Goal: Task Accomplishment & Management: Complete application form

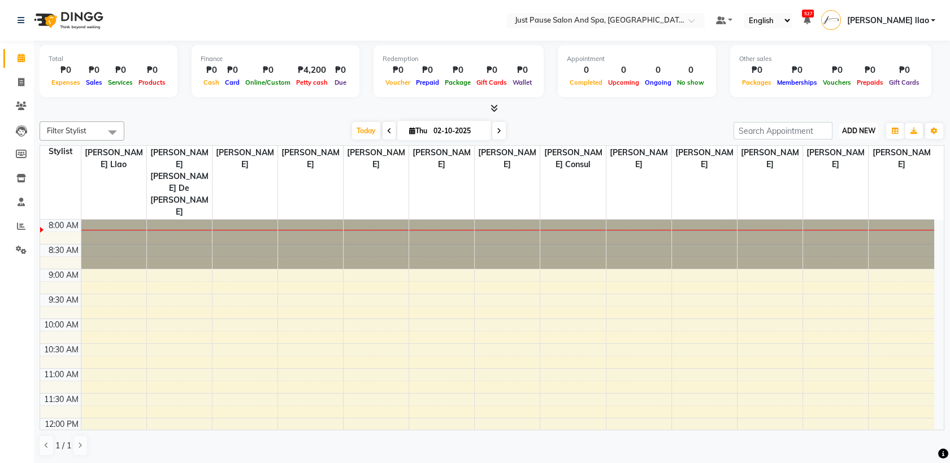
click at [865, 132] on span "ADD NEW" at bounding box center [858, 131] width 33 height 8
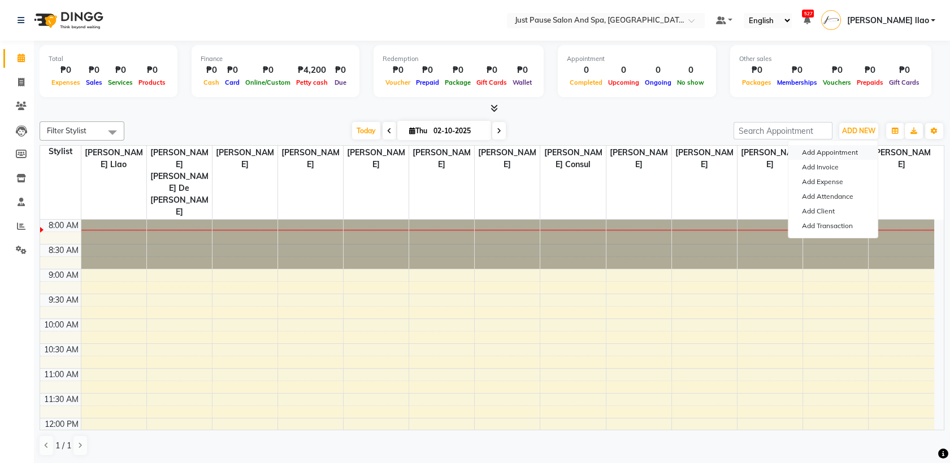
click at [860, 153] on button "Add Appointment" at bounding box center [832, 152] width 89 height 15
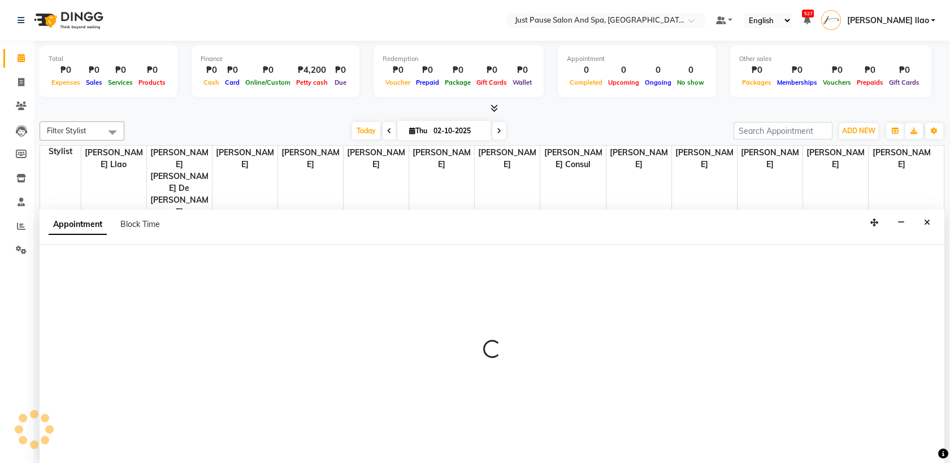
select select "540"
select select "tentative"
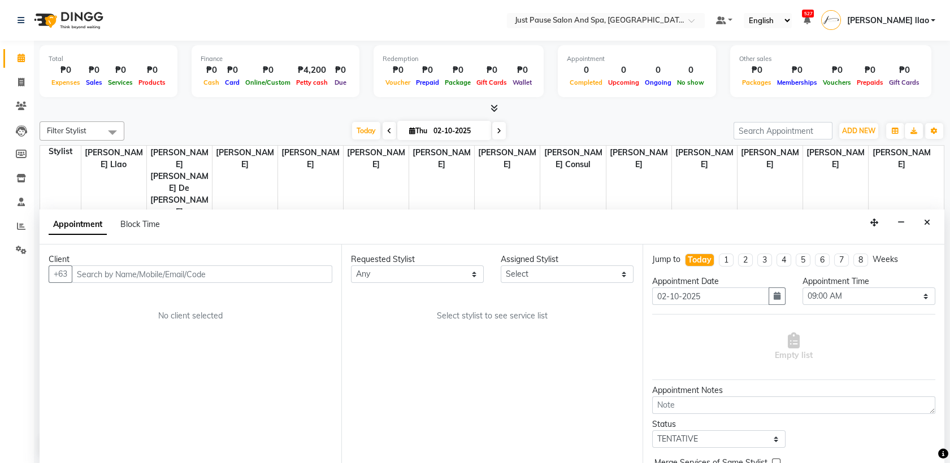
click at [311, 279] on input "text" at bounding box center [202, 275] width 260 height 18
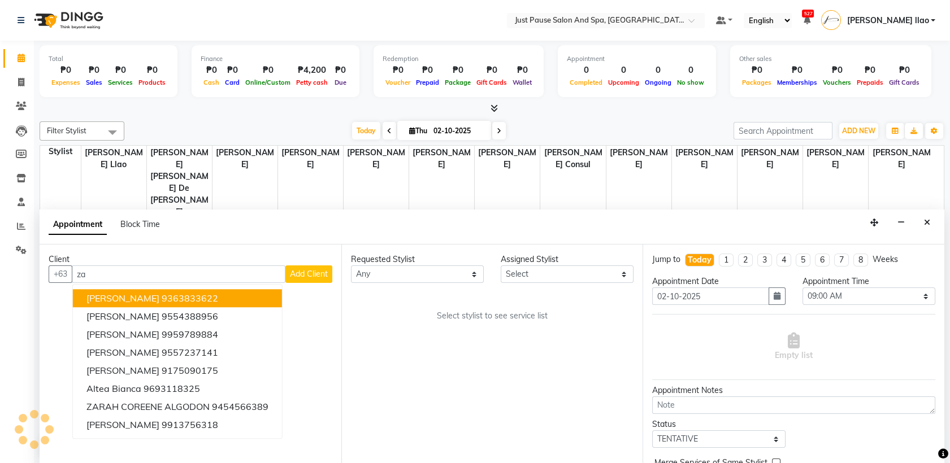
type input "z"
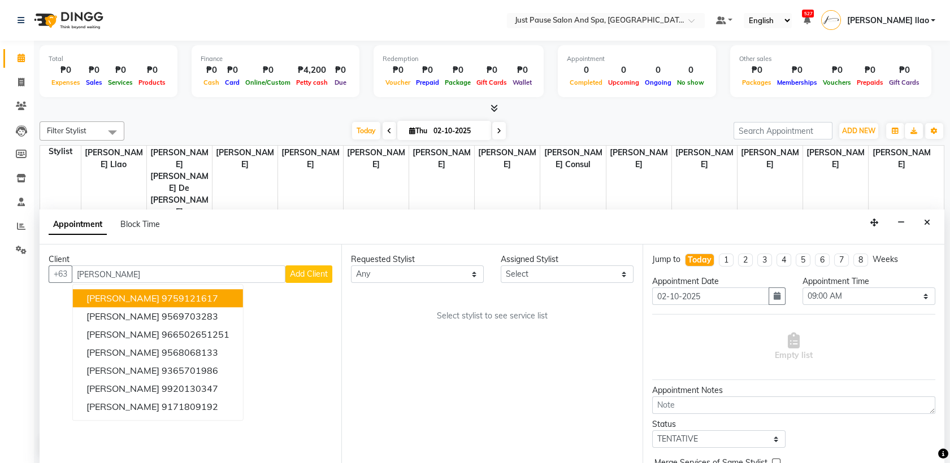
click at [237, 274] on input "[PERSON_NAME]" at bounding box center [179, 275] width 214 height 18
type input "s"
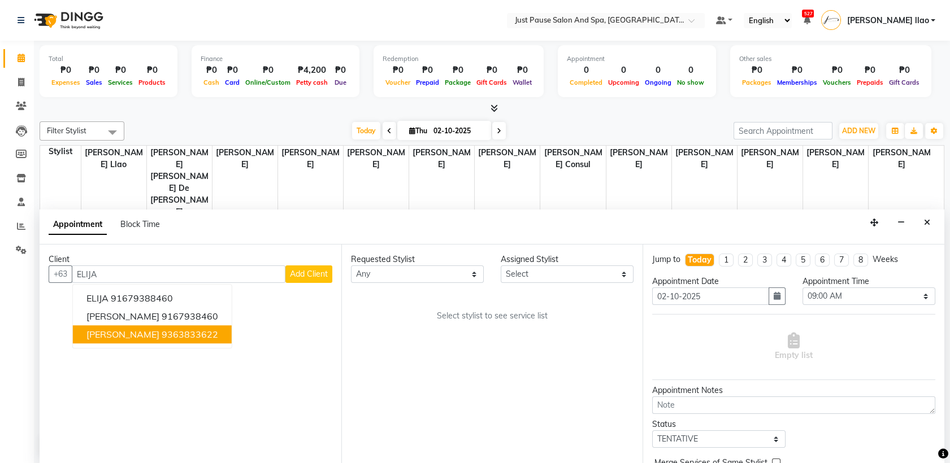
click at [211, 337] on button "[PERSON_NAME] 9363833622" at bounding box center [152, 335] width 159 height 18
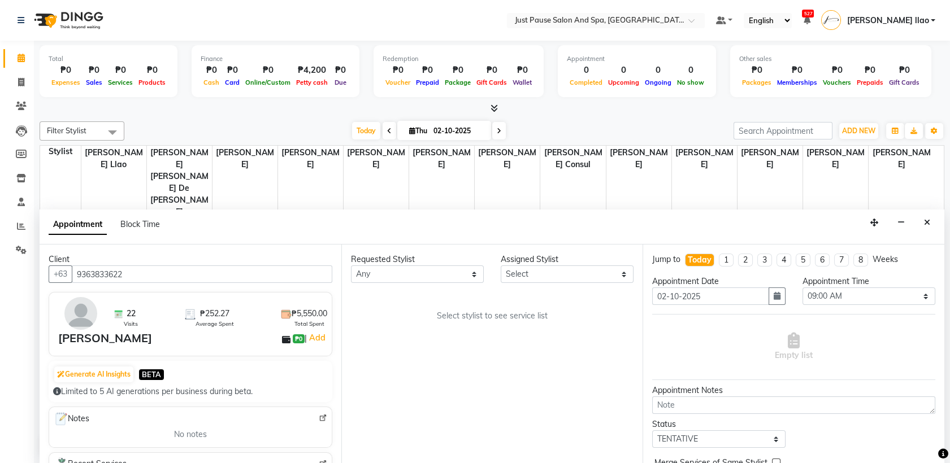
type input "9363833622"
click at [610, 271] on select "Select [PERSON_NAME] [PERSON_NAME] [PERSON_NAME] llao [PERSON_NAME] [PERSON_NAM…" at bounding box center [567, 275] width 133 height 18
select select "72583"
click at [501, 266] on select "Select [PERSON_NAME] [PERSON_NAME] [PERSON_NAME] llao [PERSON_NAME] [PERSON_NAM…" at bounding box center [567, 275] width 133 height 18
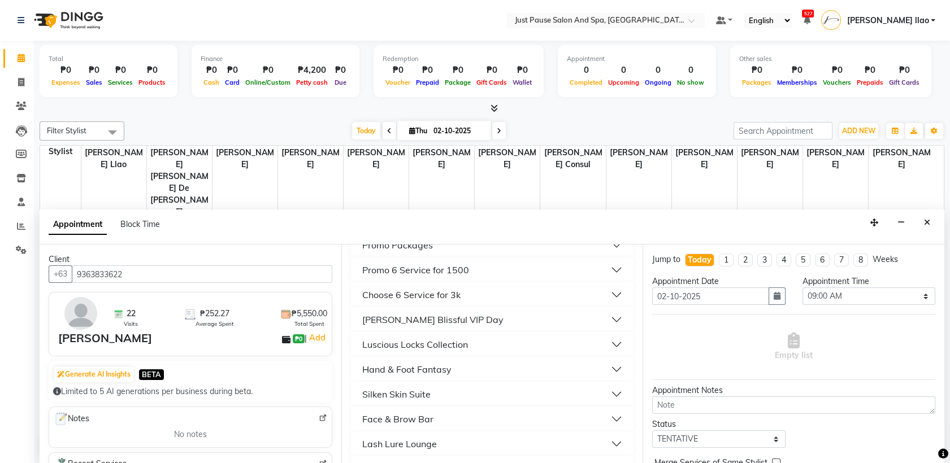
scroll to position [326, 0]
click at [499, 314] on button "Luscious Locks Collection" at bounding box center [492, 320] width 274 height 20
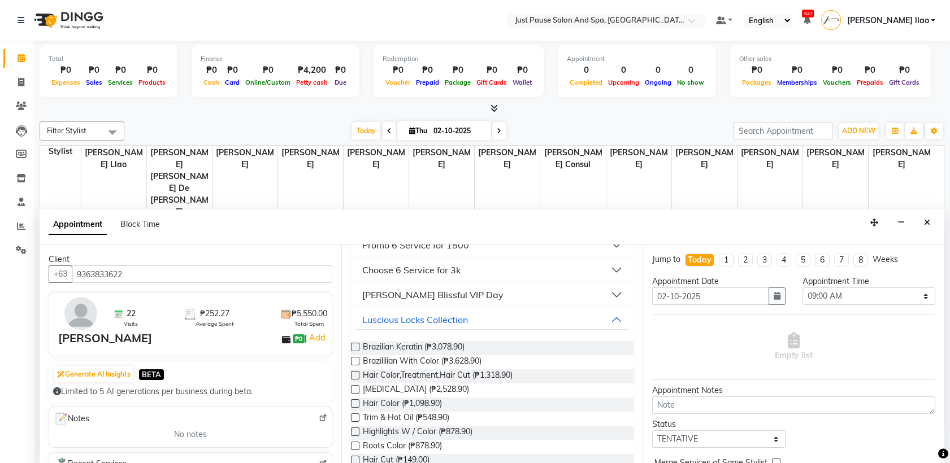
click at [357, 456] on label at bounding box center [355, 460] width 8 height 8
click at [357, 458] on input "checkbox" at bounding box center [354, 461] width 7 height 7
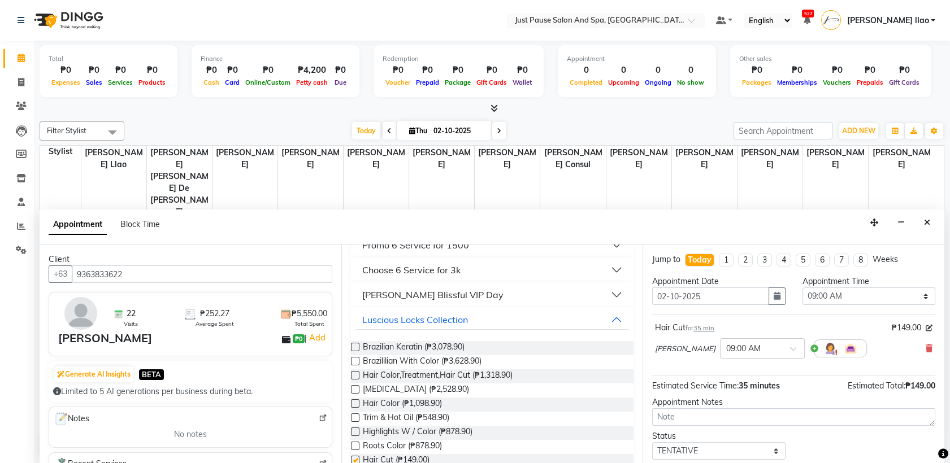
checkbox input "false"
click at [899, 292] on select "Select 09:00 AM 09:05 AM 09:10 AM 09:15 AM 09:20 AM 09:25 AM 09:30 AM 09:35 AM …" at bounding box center [868, 297] width 133 height 18
click at [802, 288] on select "Select 09:00 AM 09:05 AM 09:10 AM 09:15 AM 09:20 AM 09:25 AM 09:30 AM 09:35 AM …" at bounding box center [868, 297] width 133 height 18
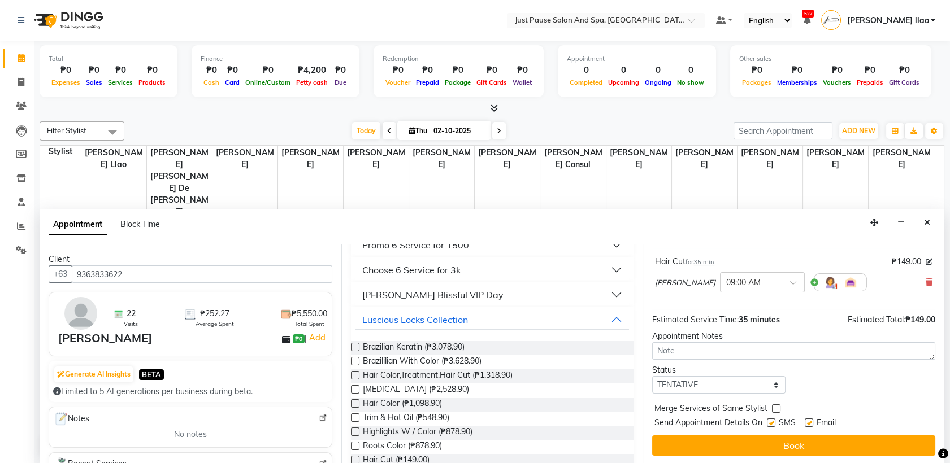
scroll to position [67, 0]
click at [762, 380] on select "Select TENTATIVE CONFIRM CHECK-IN UPCOMING" at bounding box center [718, 385] width 133 height 18
select select "check-in"
click at [652, 376] on select "Select TENTATIVE CONFIRM CHECK-IN UPCOMING" at bounding box center [718, 385] width 133 height 18
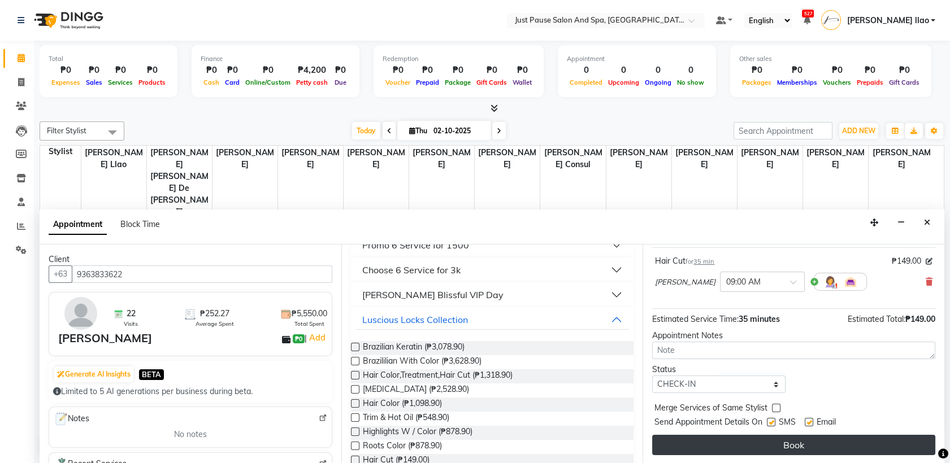
click at [801, 438] on button "Book" at bounding box center [793, 445] width 283 height 20
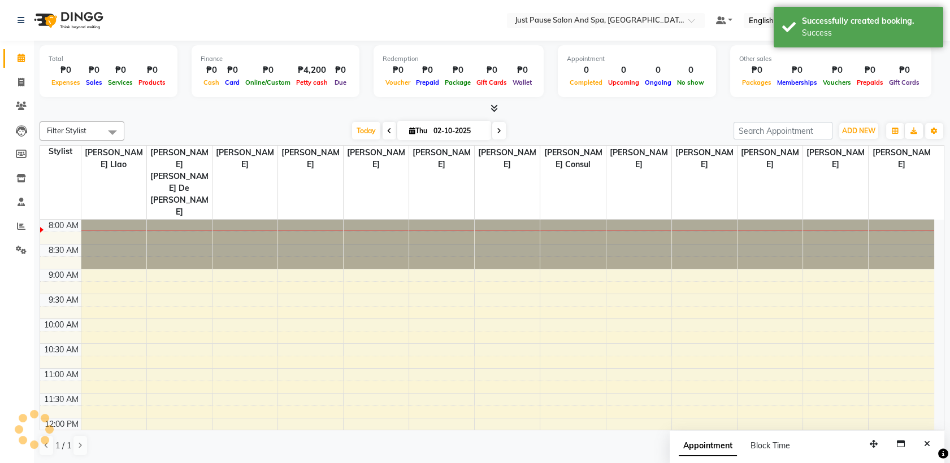
scroll to position [0, 0]
click at [930, 98] on div "Total ₱0 Expenses ₱0 Sales ₱0 Services ₱0 Products Finance ₱0 Cash ₱0 Card ₱0 O…" at bounding box center [492, 72] width 904 height 55
